Goal: Obtain resource: Download file/media

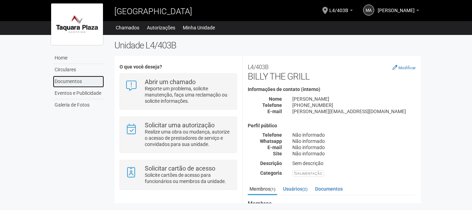
click at [84, 80] on link "Documentos" at bounding box center [78, 82] width 51 height 12
click at [81, 83] on link "Documentos" at bounding box center [78, 82] width 51 height 12
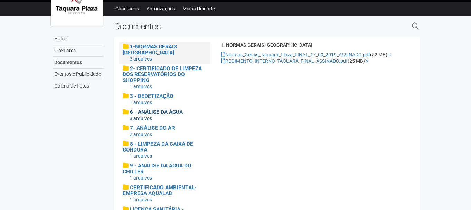
scroll to position [19, 0]
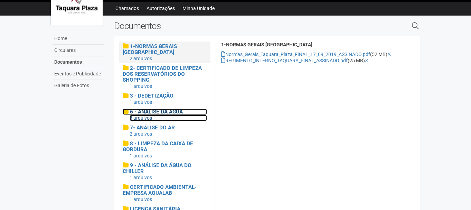
click at [174, 112] on span "6 - ANÁLISE DA ÁGUA" at bounding box center [156, 112] width 53 height 6
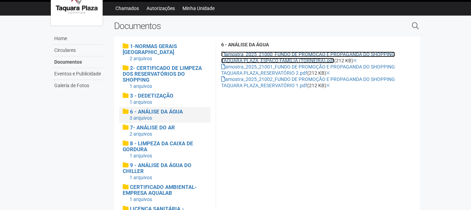
click at [268, 54] on link "amostra_2025_21000_FUNDO DE PROMOÇÃO E PROPAGANDA DO SHOPPING TAQUARA PLAZA_ESP…" at bounding box center [308, 58] width 174 height 12
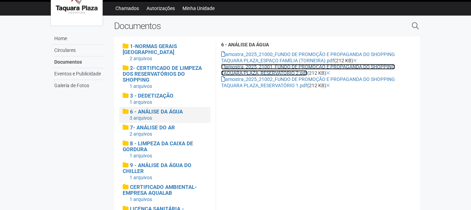
click at [272, 68] on link "amostra_2025_21001_FUNDO DE PROMOÇÃO E PROPAGANDA DO SHOPPING TAQUARA PLAZA_RES…" at bounding box center [308, 70] width 174 height 12
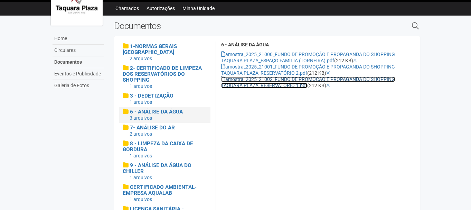
click at [277, 83] on link "amostra_2025_21002_FUNDO DE PROMOÇÃO E PROPAGANDA DO SHOPPING TAQUARA PLAZA_RES…" at bounding box center [308, 82] width 174 height 12
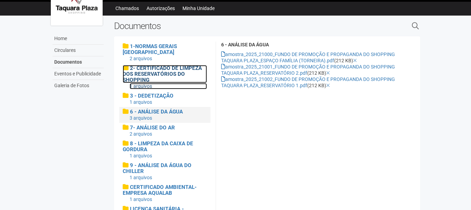
click at [174, 71] on span "2- CERTIFICADO DE LIMPEZA DOS RESERVATÓRIOS DO SHOPPING" at bounding box center [162, 74] width 79 height 18
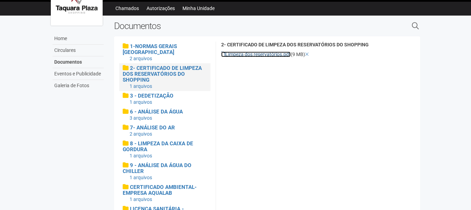
click at [260, 54] on link "Limpeza dos reservatórios.pdf" at bounding box center [255, 55] width 69 height 6
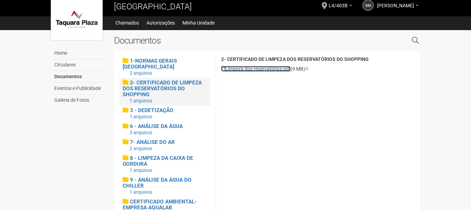
scroll to position [0, 0]
